Goal: Browse casually: Explore the website without a specific task or goal

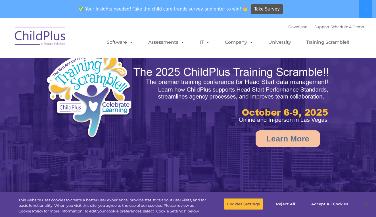
select select "MEDIUM"
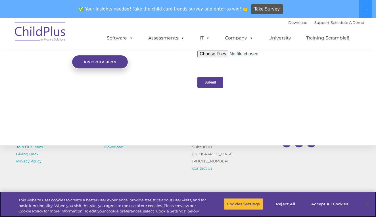
scroll to position [578, 0]
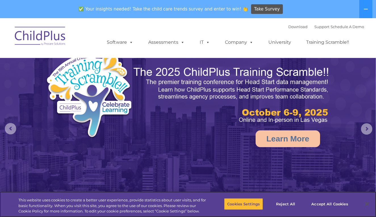
select select "MEDIUM"
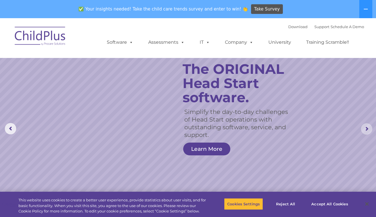
click at [366, 131] on rs-arrow at bounding box center [366, 128] width 11 height 11
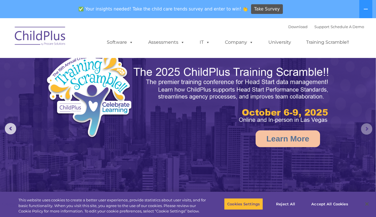
click at [366, 131] on rs-arrow at bounding box center [366, 128] width 11 height 11
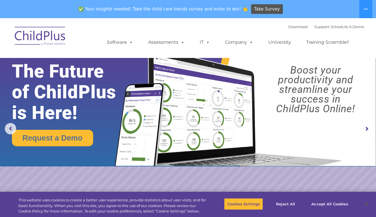
click at [366, 131] on rs-arrow at bounding box center [366, 128] width 11 height 11
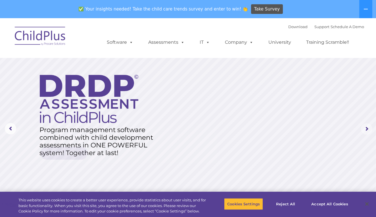
click at [366, 131] on rs-arrow at bounding box center [366, 128] width 11 height 11
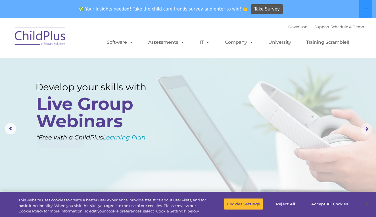
click at [366, 131] on rs-arrow at bounding box center [366, 128] width 11 height 11
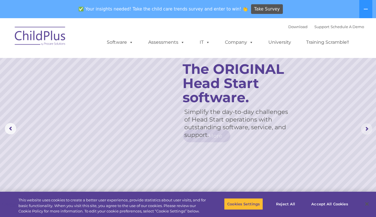
click at [366, 131] on rs-arrow at bounding box center [366, 128] width 11 height 11
